Goal: Task Accomplishment & Management: Manage account settings

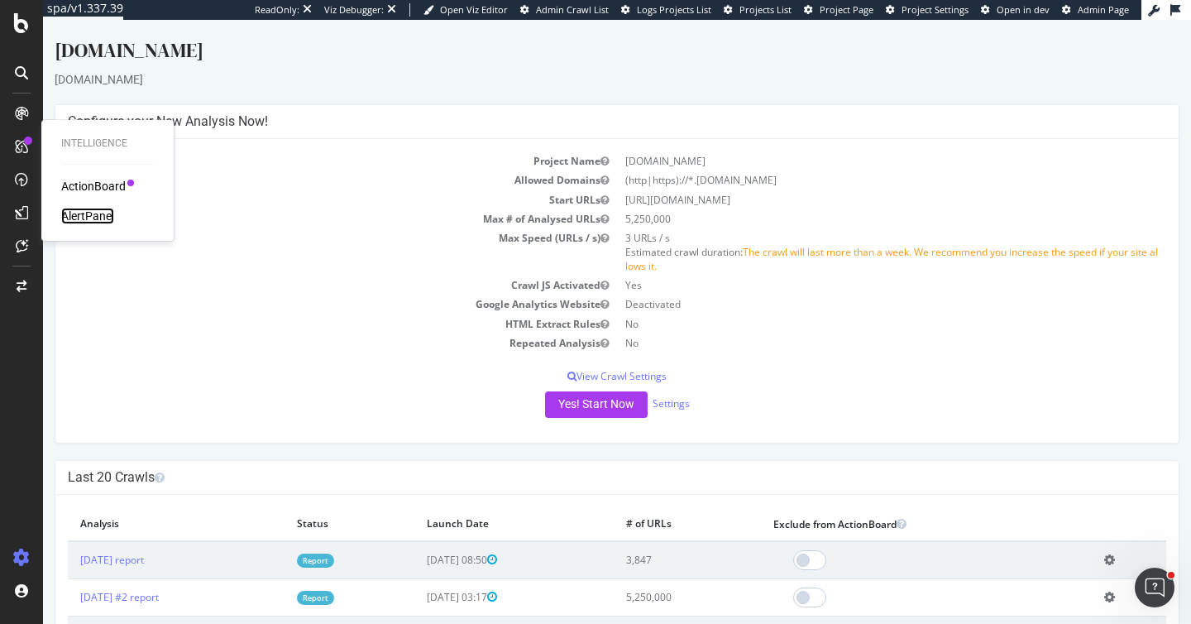
click at [103, 215] on div "AlertPanel" at bounding box center [87, 216] width 53 height 17
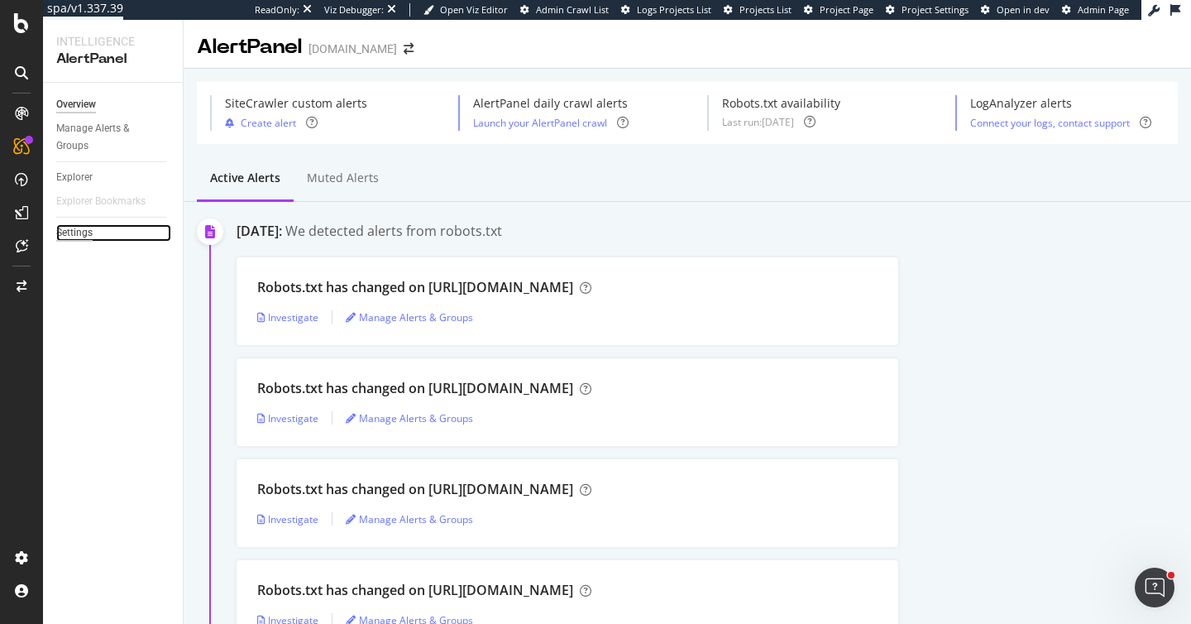
click at [91, 237] on div "Settings" at bounding box center [74, 232] width 36 height 17
select select "04"
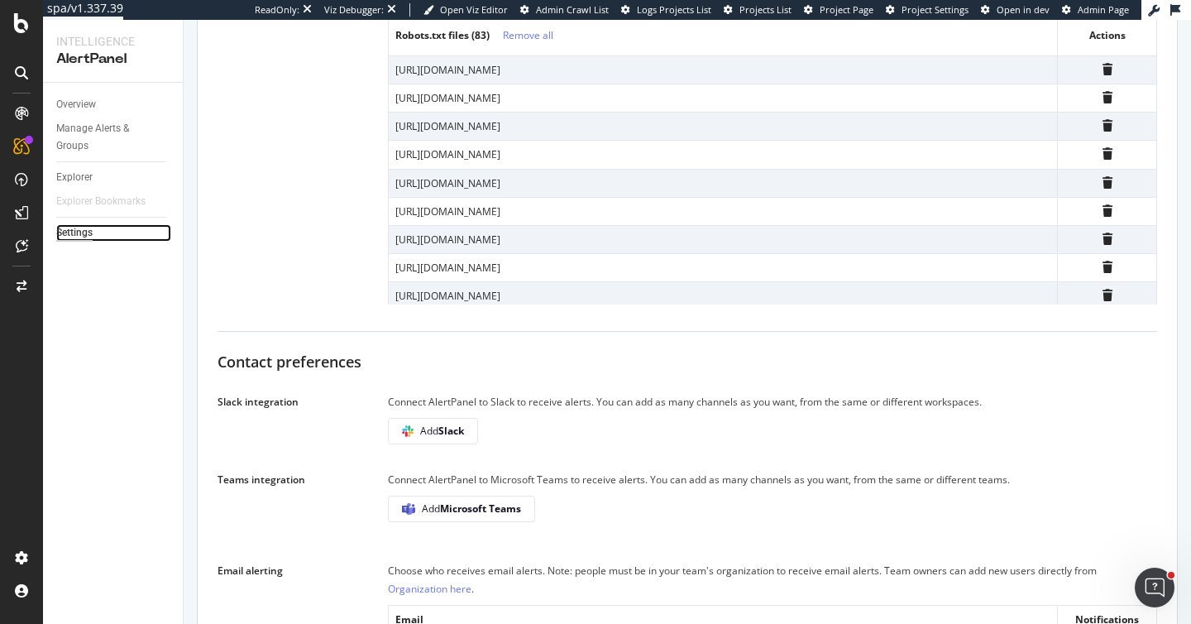
scroll to position [716, 0]
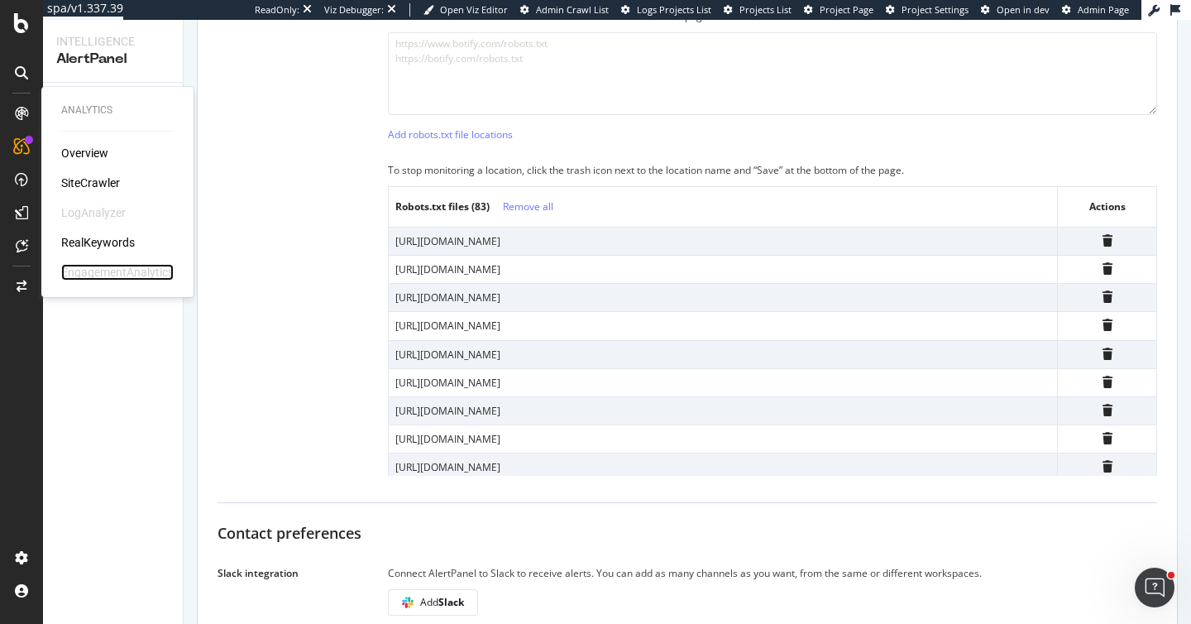
click at [99, 266] on div "EngagementAnalytics" at bounding box center [117, 272] width 113 height 17
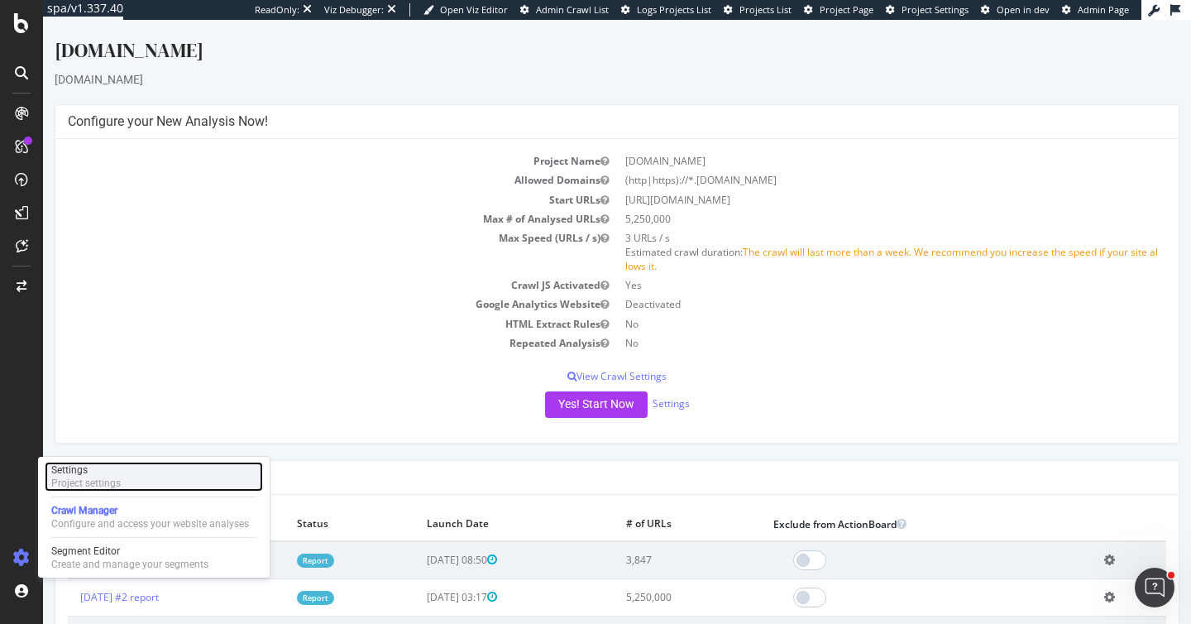
click at [101, 482] on div "Project settings" at bounding box center [86, 483] width 70 height 13
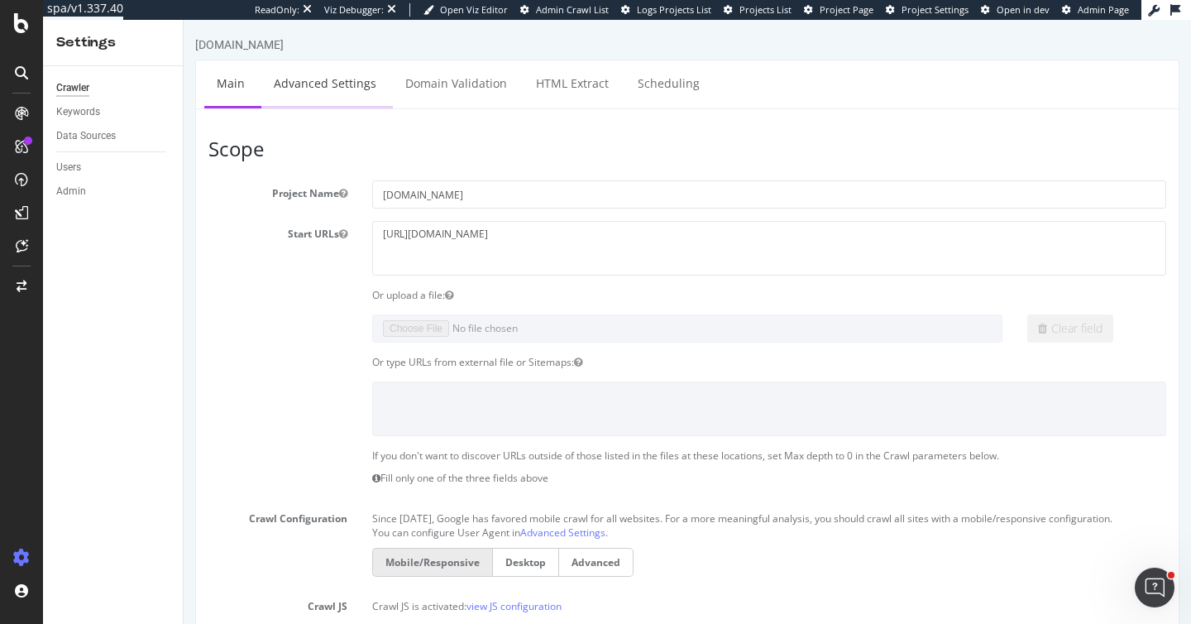
click at [303, 84] on link "Advanced Settings" at bounding box center [324, 83] width 127 height 46
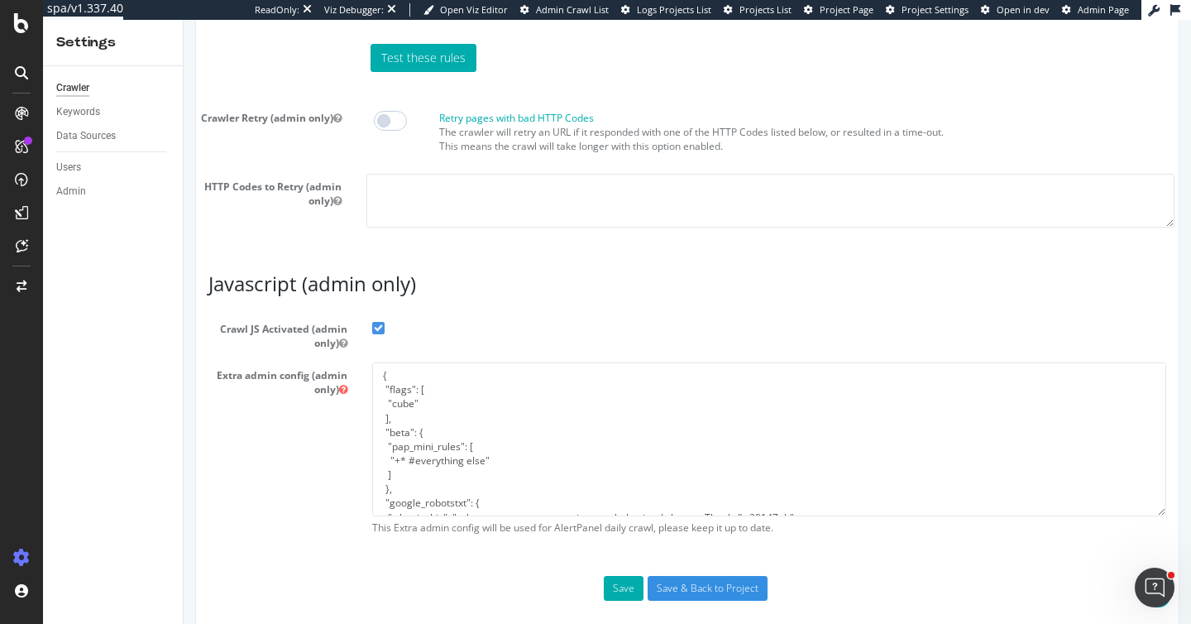
scroll to position [1447, 0]
